Goal: Information Seeking & Learning: Learn about a topic

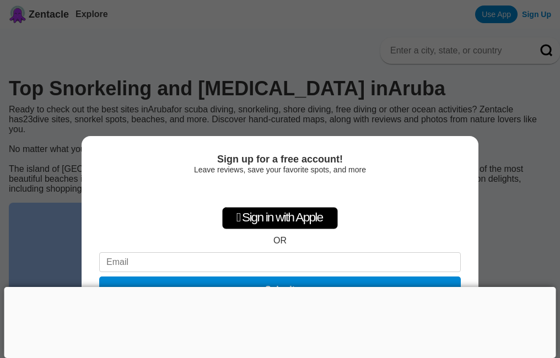
click at [282, 287] on div at bounding box center [279, 287] width 551 height 0
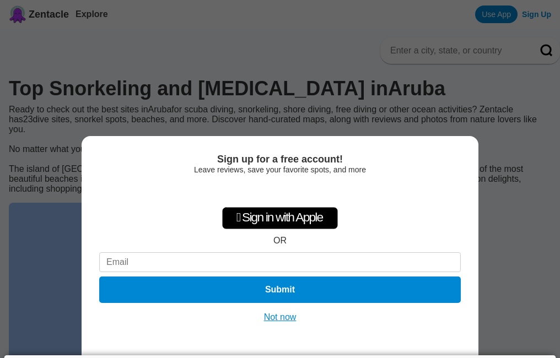
click at [523, 205] on div "Sign up for a free account! Leave reviews, save your favorite spots, and more …" at bounding box center [280, 179] width 560 height 358
click at [274, 320] on button "Not now" at bounding box center [280, 317] width 39 height 11
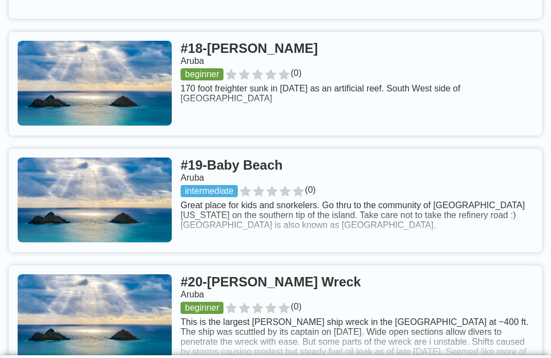
scroll to position [2919, 0]
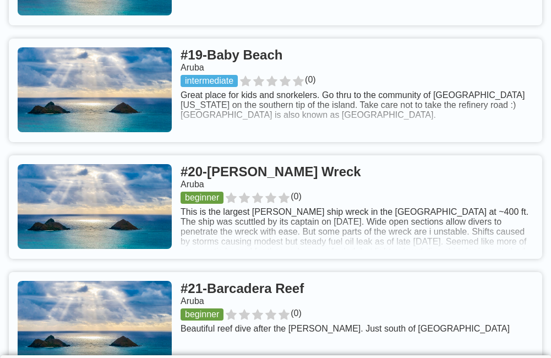
click at [186, 109] on link at bounding box center [276, 91] width 534 height 104
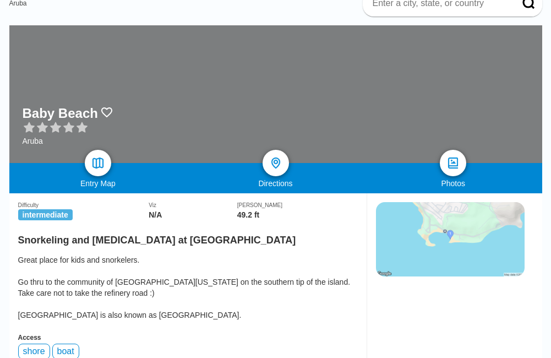
scroll to position [110, 0]
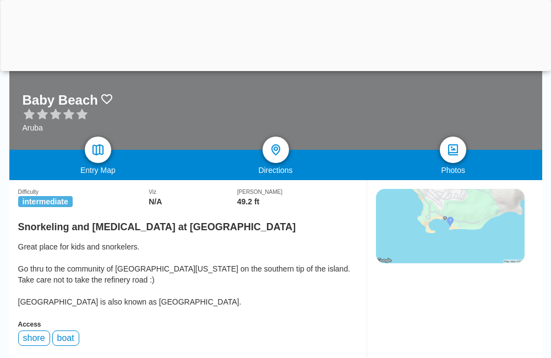
click at [278, 68] on div at bounding box center [275, 68] width 551 height 0
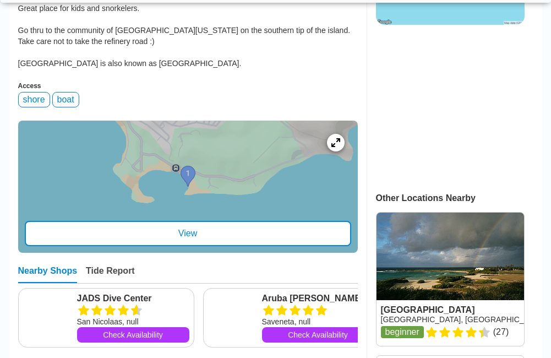
scroll to position [347, 0]
